Goal: Use online tool/utility: Utilize a website feature to perform a specific function

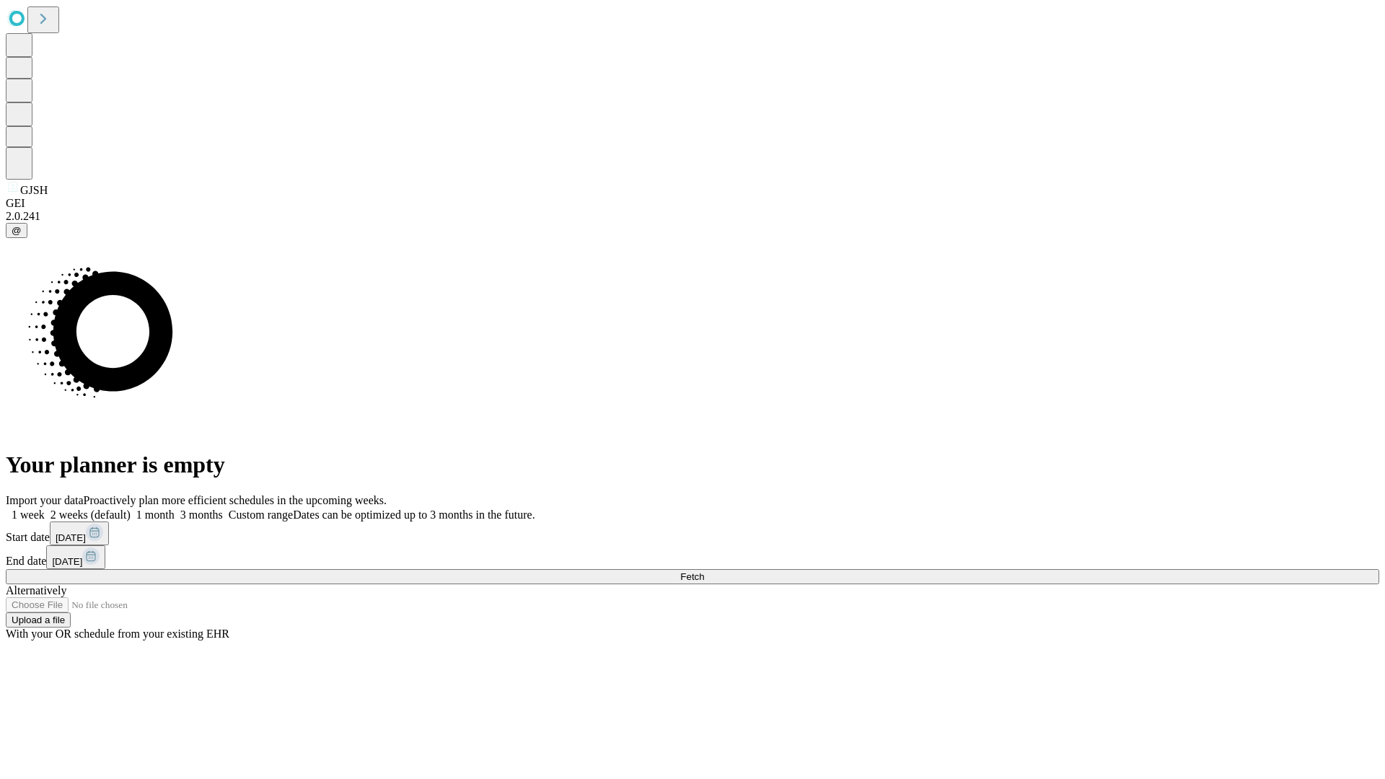
click at [704, 571] on span "Fetch" at bounding box center [692, 576] width 24 height 11
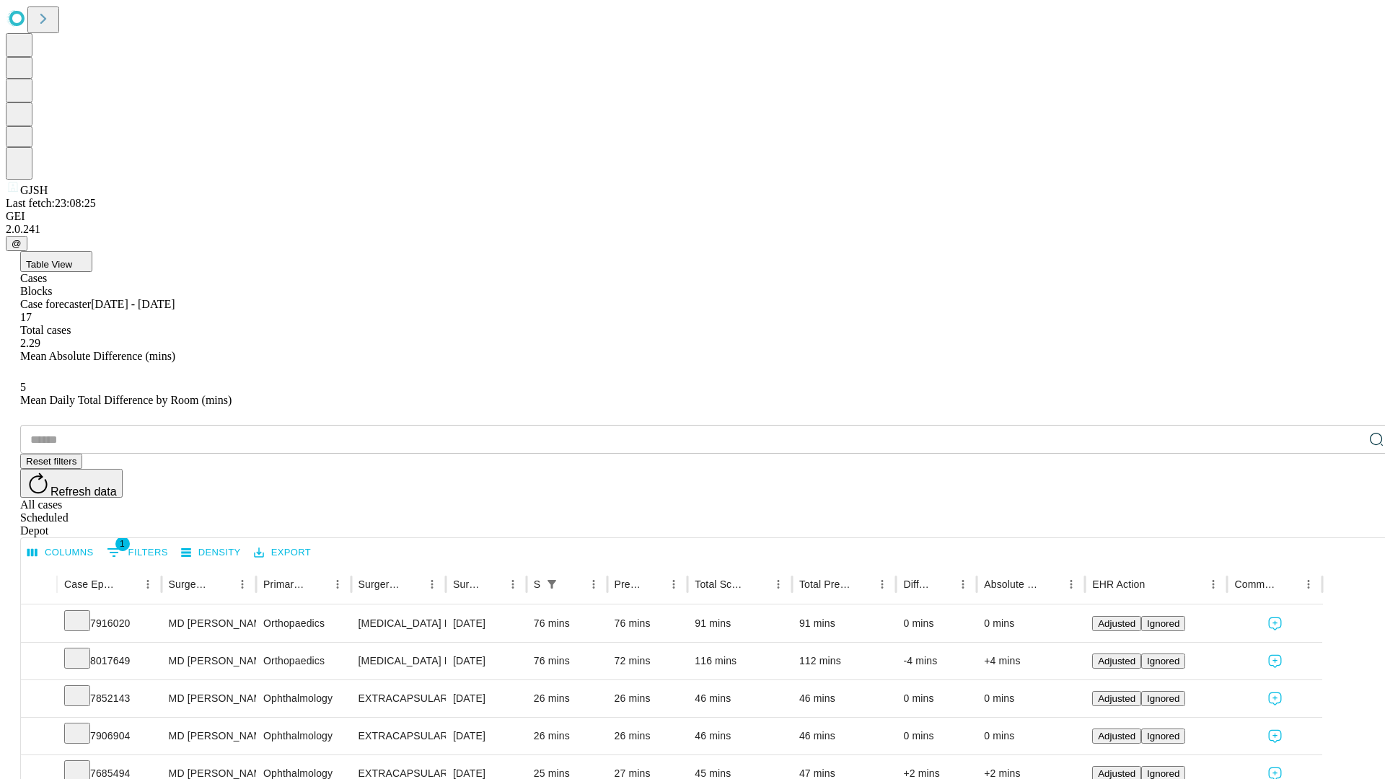
click at [72, 259] on span "Table View" at bounding box center [49, 264] width 46 height 11
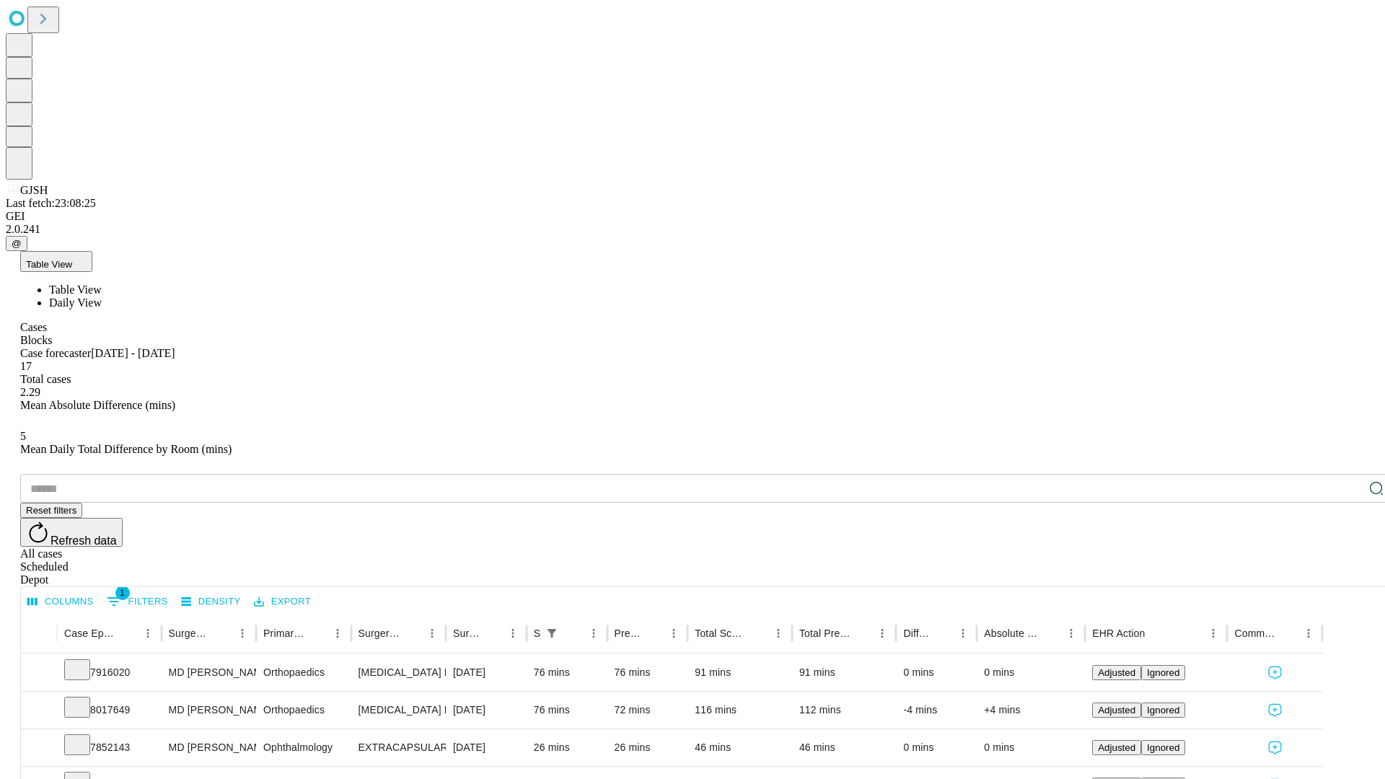
click at [102, 297] on span "Daily View" at bounding box center [75, 303] width 53 height 12
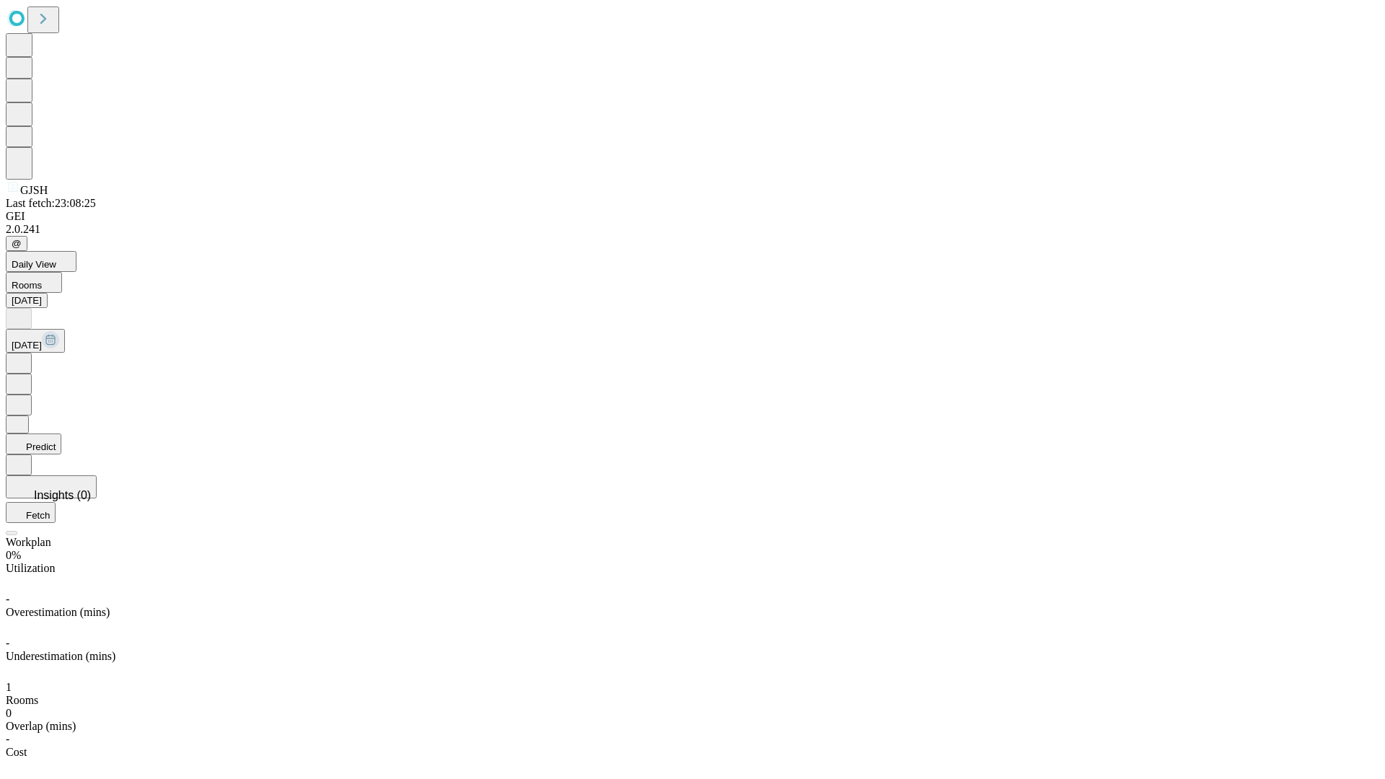
click at [61, 434] on button "Predict" at bounding box center [34, 444] width 56 height 21
